Goal: Task Accomplishment & Management: Use online tool/utility

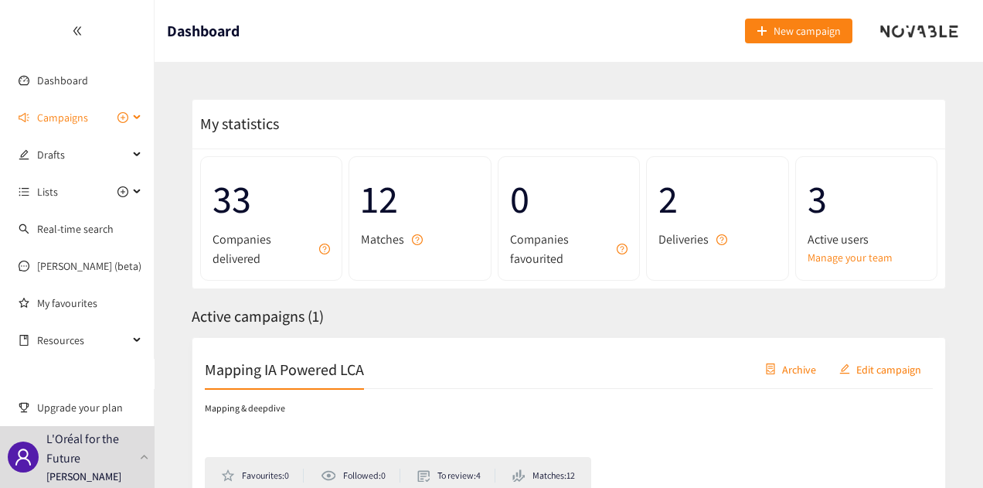
click at [64, 118] on span "Campaigns" at bounding box center [62, 117] width 51 height 31
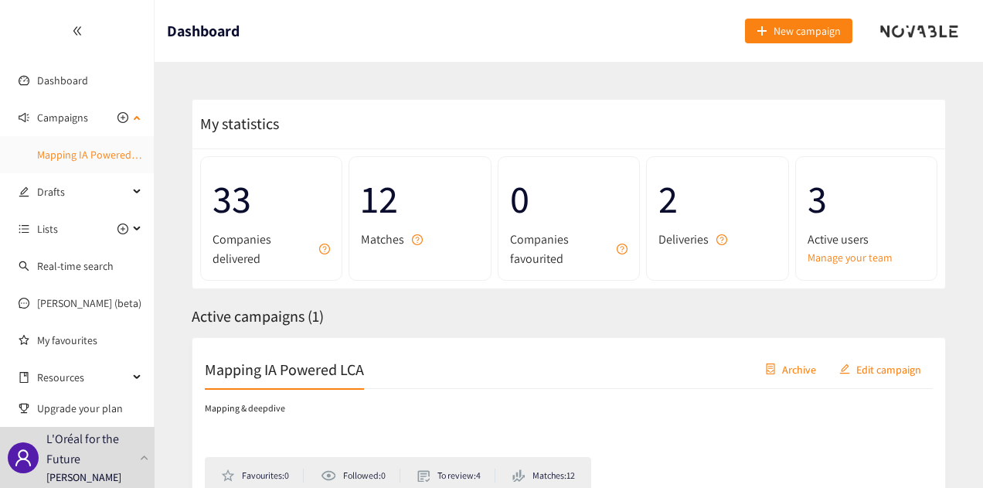
click at [87, 152] on link "Mapping IA Powered LCA" at bounding box center [94, 155] width 114 height 14
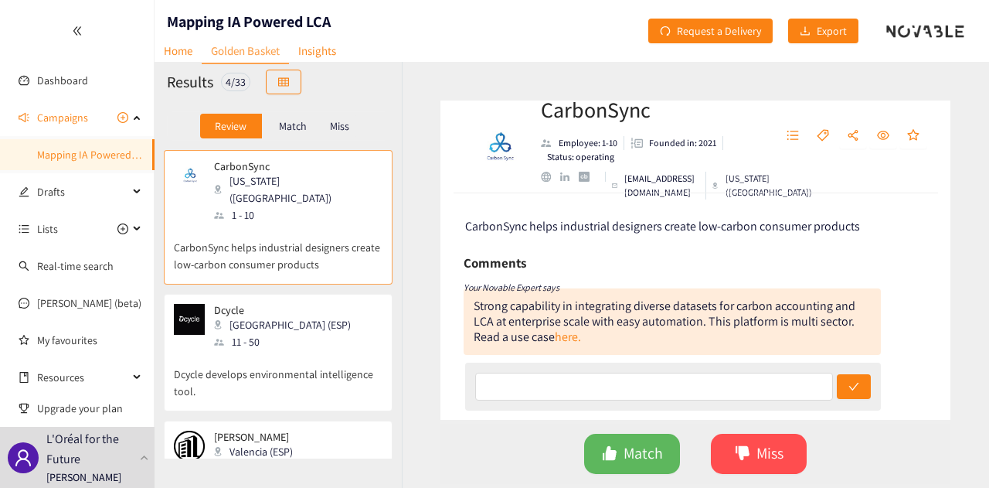
click at [284, 131] on p "Match" at bounding box center [293, 126] width 28 height 12
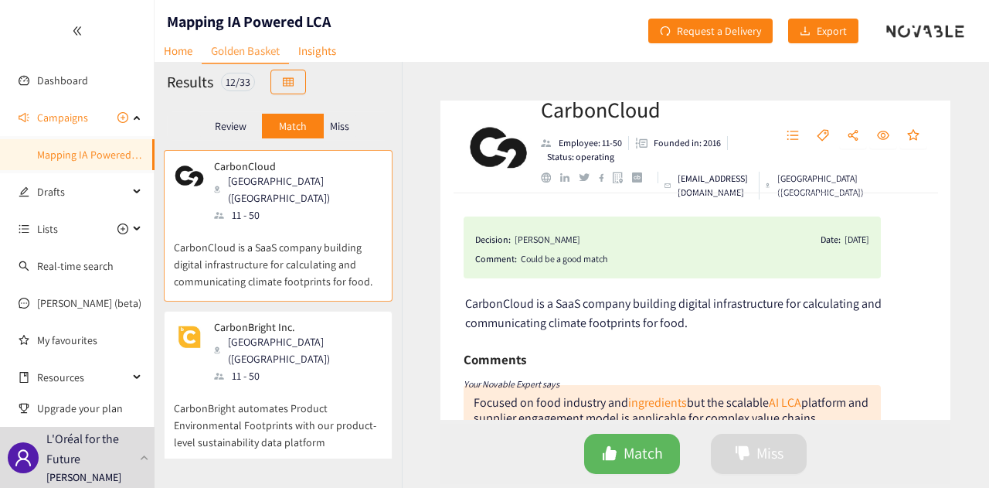
click at [237, 117] on div "Review" at bounding box center [231, 126] width 62 height 25
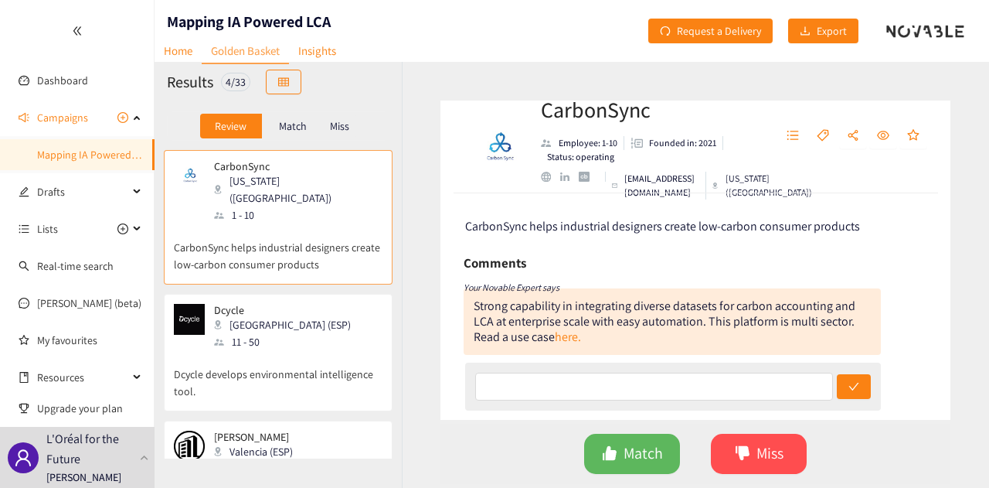
click at [274, 123] on div "Match" at bounding box center [293, 126] width 62 height 25
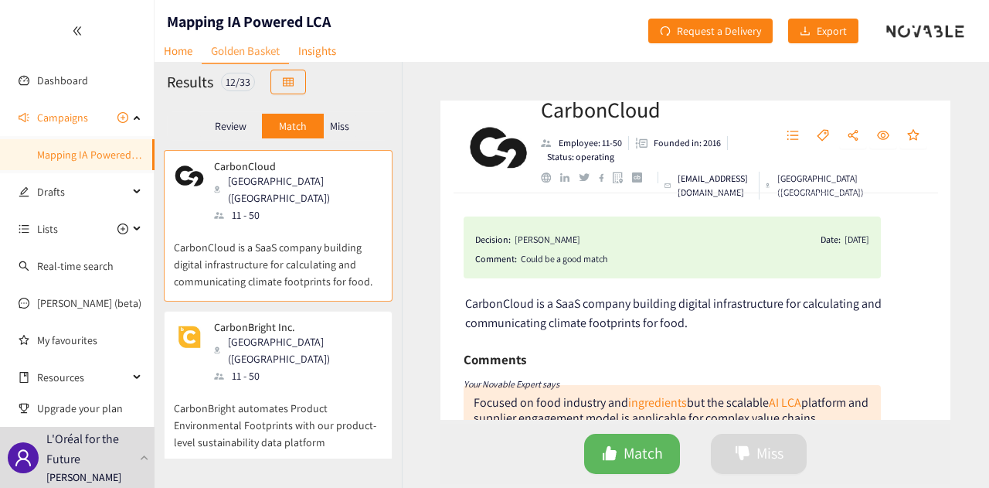
click at [335, 128] on p "Miss" at bounding box center [339, 126] width 19 height 12
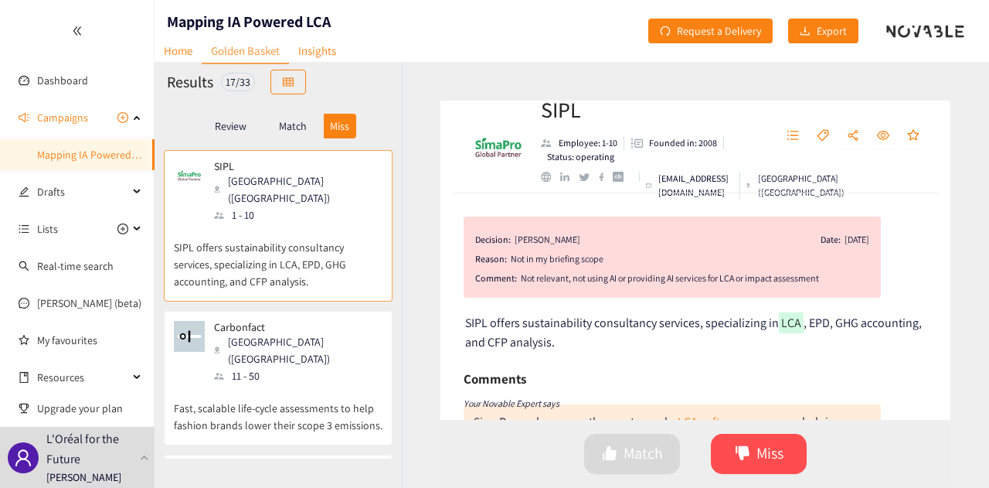
click at [289, 262] on p "SIPL offers sustainability consultancy services, specializing in LCA, EPD, GHG …" at bounding box center [278, 256] width 209 height 66
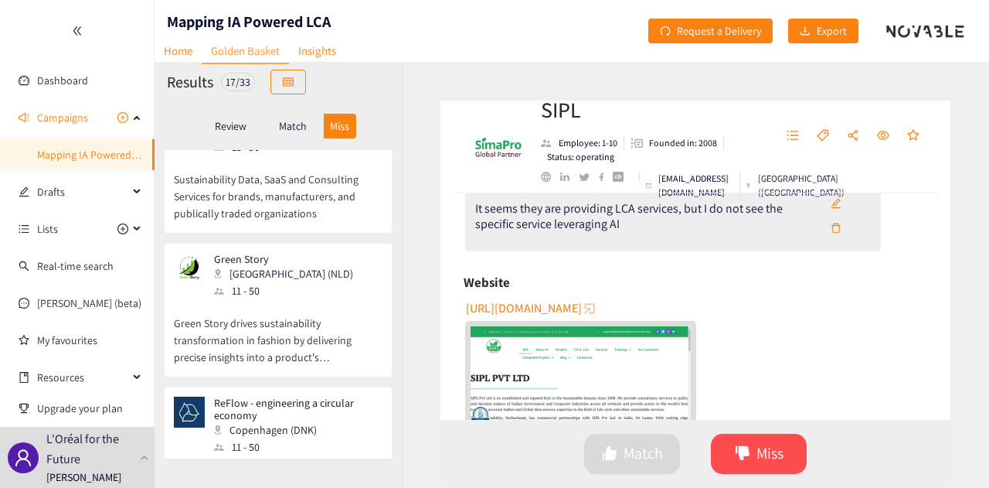
scroll to position [696, 0]
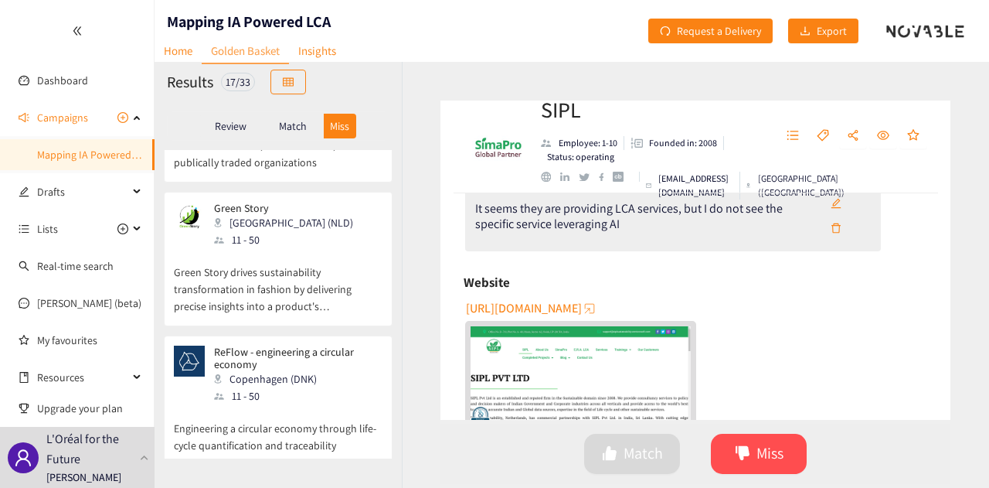
click at [298, 128] on p "Match" at bounding box center [293, 126] width 28 height 12
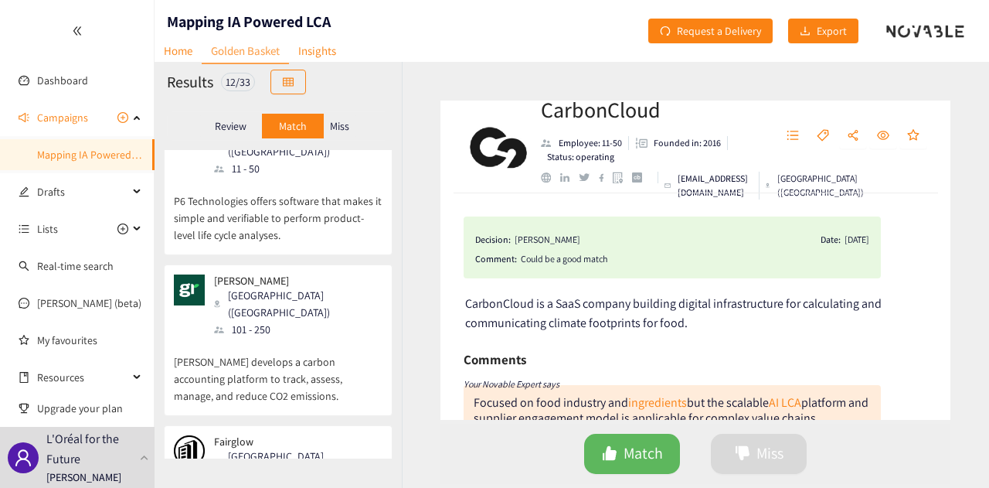
scroll to position [1328, 0]
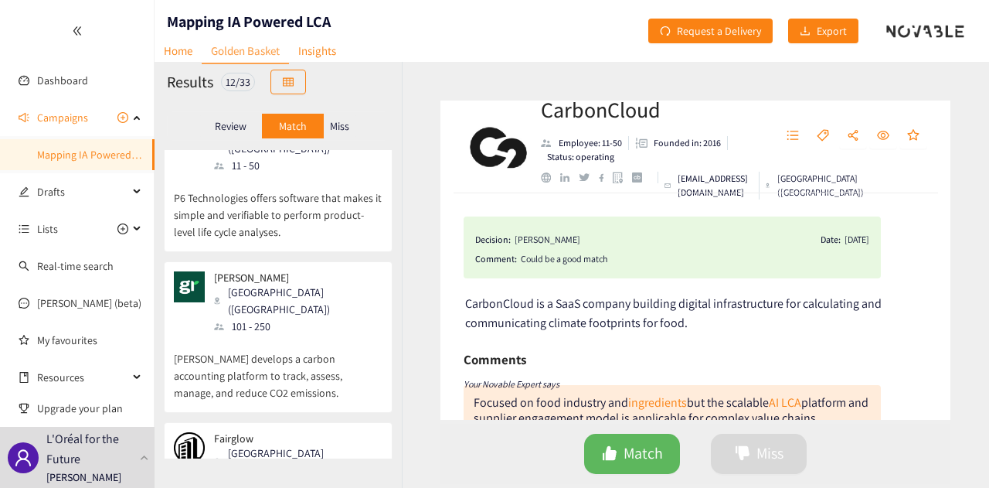
click at [277, 432] on div "Fairglow Paris ([GEOGRAPHIC_DATA])" at bounding box center [278, 455] width 209 height 46
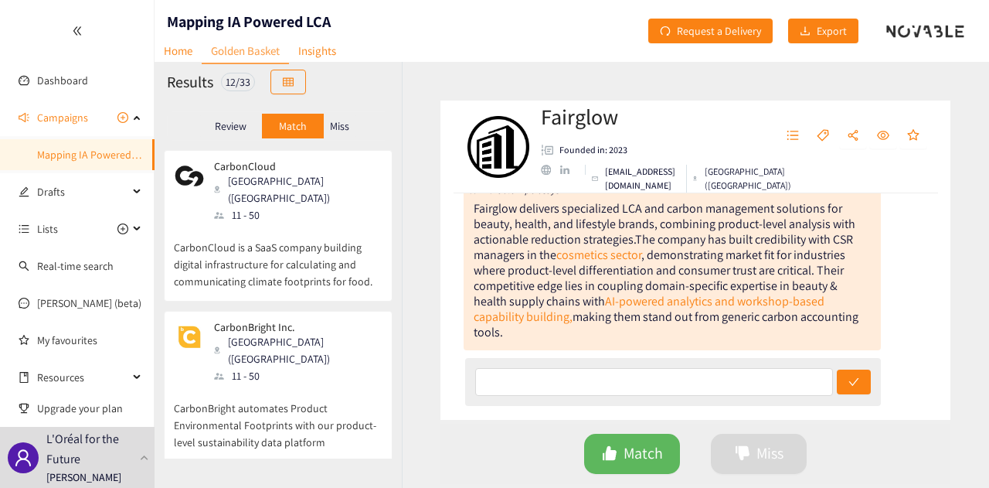
scroll to position [232, 0]
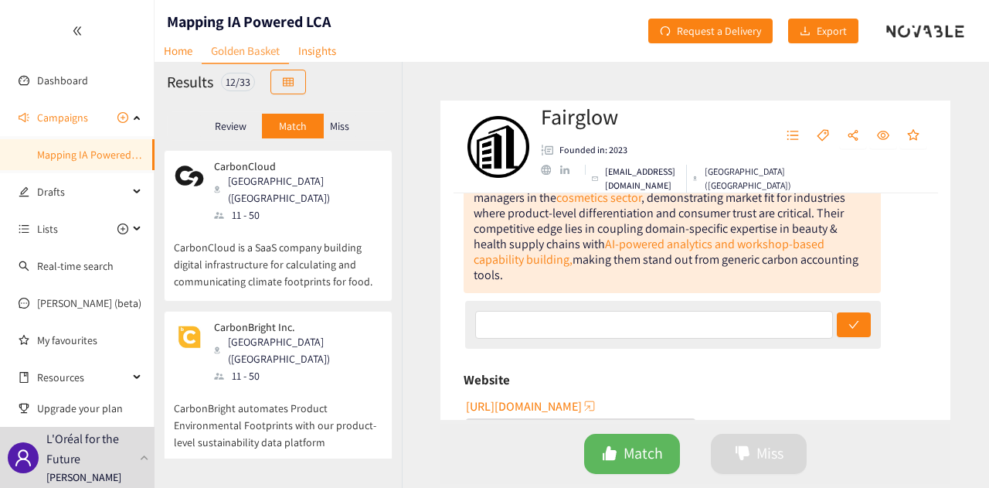
click at [343, 250] on p "CarbonCloud is a SaaS company building digital infrastructure for calculating a…" at bounding box center [278, 256] width 209 height 66
